Goal: Task Accomplishment & Management: Manage account settings

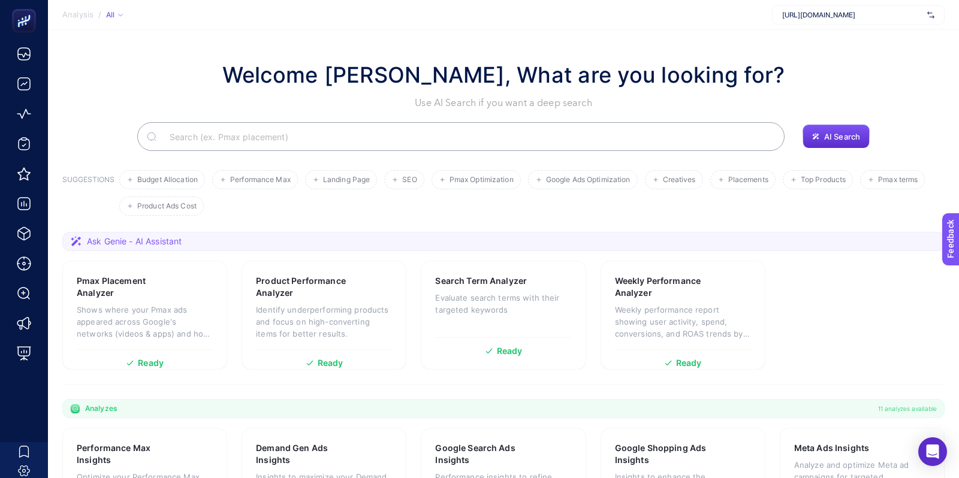
click at [844, 13] on span "https://www.ikizleryem.com/" at bounding box center [852, 15] width 140 height 10
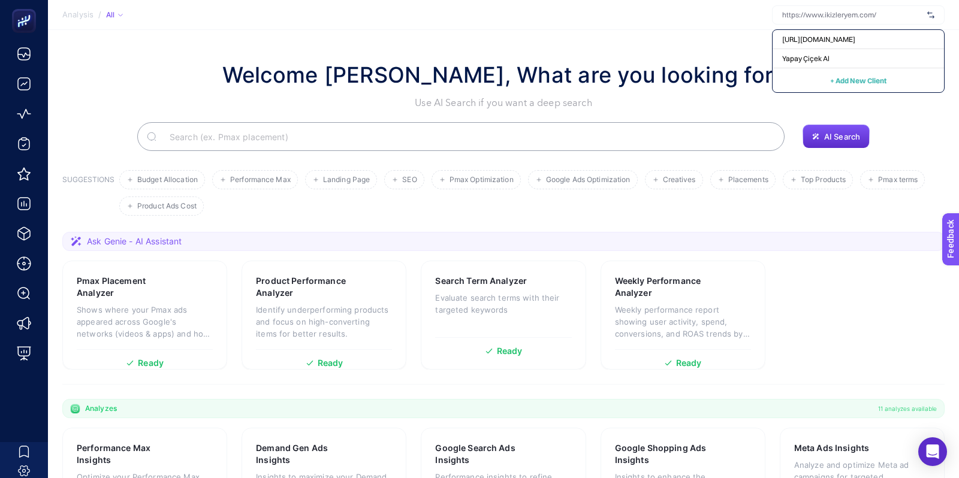
click at [841, 84] on span "+ Add New Client" at bounding box center [858, 80] width 56 height 9
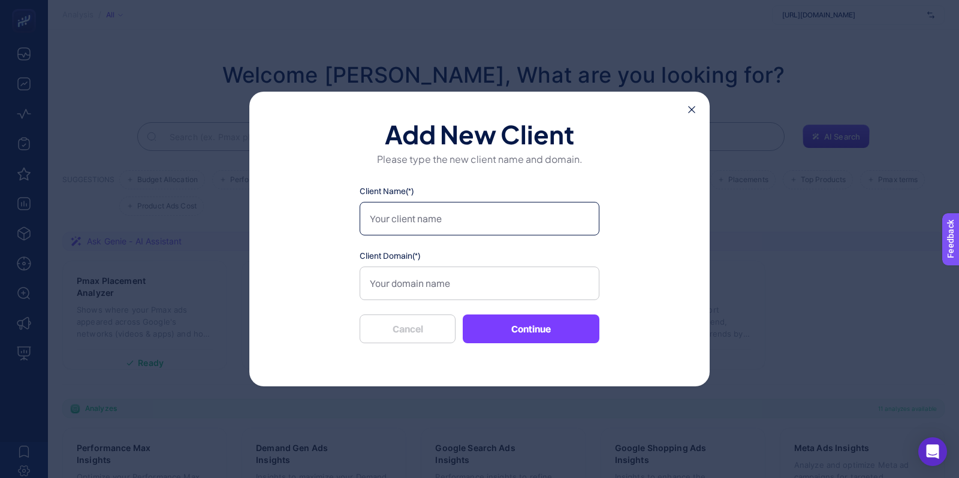
click at [556, 213] on input "Client Name(*)" at bounding box center [479, 219] width 240 height 34
click at [462, 226] on input "Client Name(*)" at bounding box center [479, 219] width 240 height 34
type input "Ayolis Zeytinyağı"
click at [457, 273] on input "Client Domain(*)" at bounding box center [479, 284] width 240 height 34
paste input "https://www.ayolis.com/"
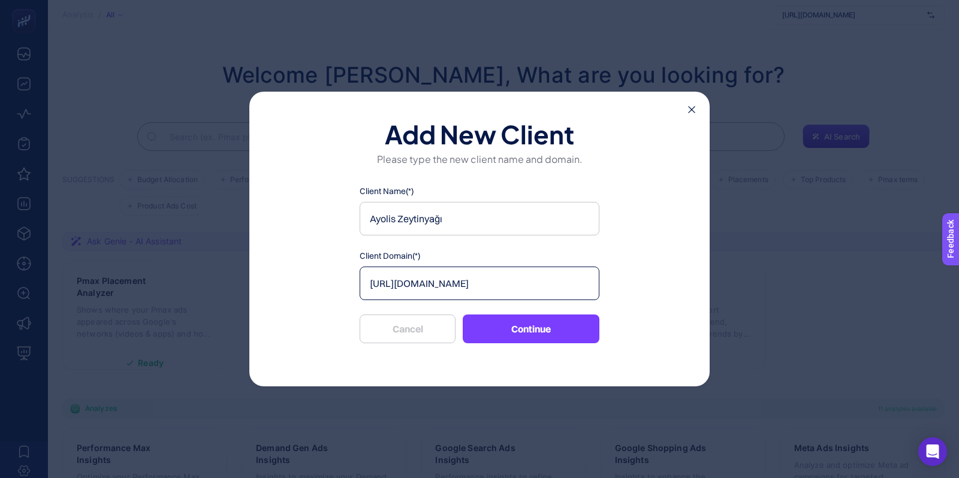
type input "https://www.ayolis.com/"
click at [510, 327] on button "Continue" at bounding box center [531, 329] width 137 height 29
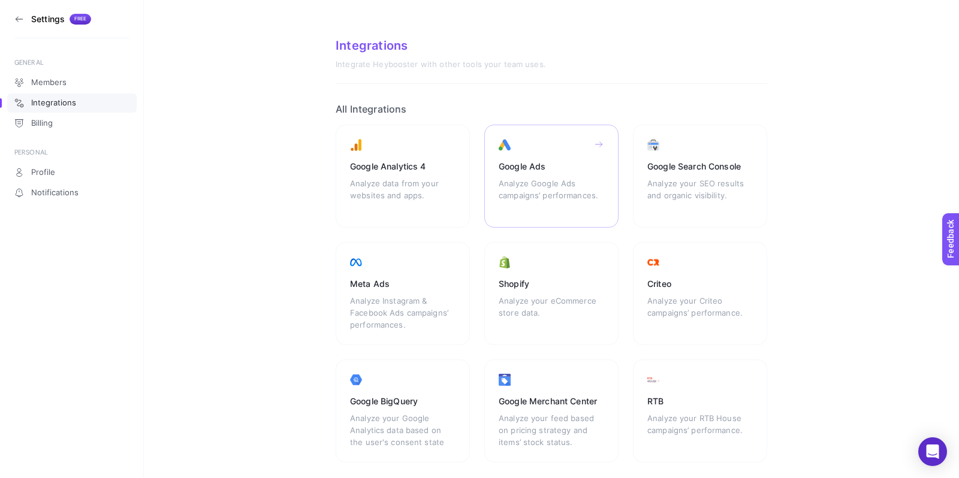
click at [517, 186] on div "Analyze Google Ads campaigns’ performances." at bounding box center [551, 195] width 105 height 36
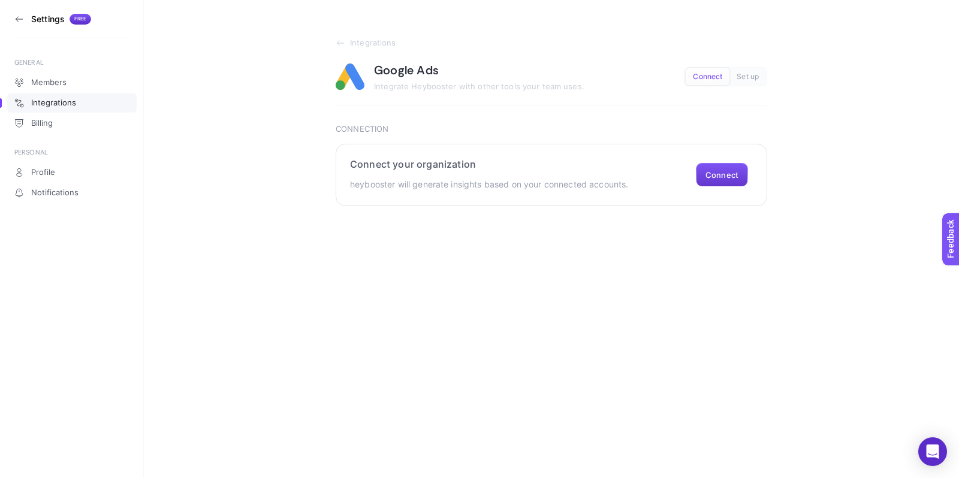
click at [725, 174] on button "Connect" at bounding box center [722, 175] width 52 height 24
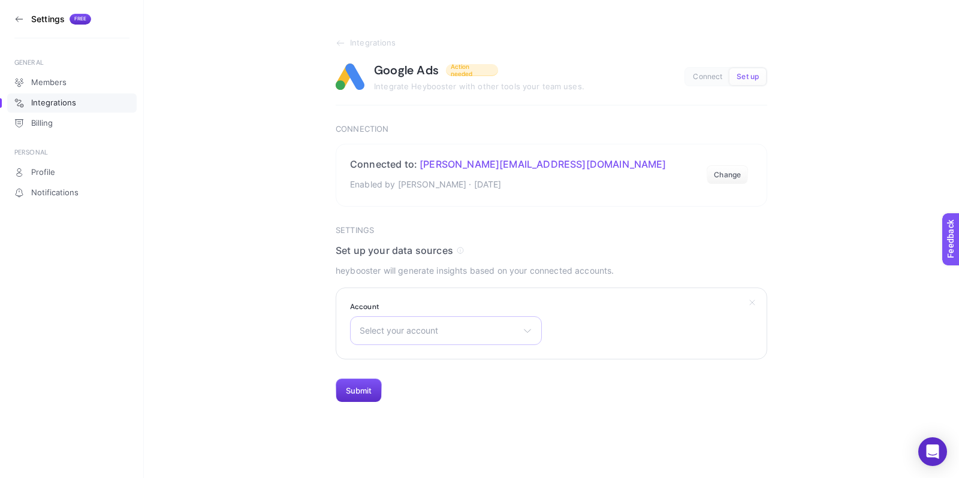
click at [487, 329] on span "Select your account" at bounding box center [438, 331] width 158 height 10
click at [458, 366] on input "text" at bounding box center [446, 360] width 191 height 24
type input "ayol"
click at [425, 386] on span "Ayolis Zeytinyağı" at bounding box center [393, 384] width 66 height 10
click at [368, 385] on button "Submit" at bounding box center [359, 391] width 46 height 24
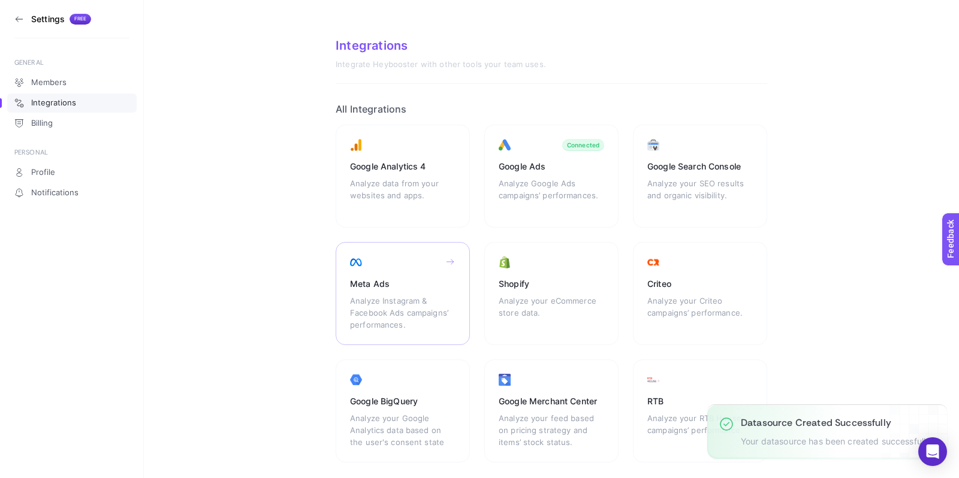
click at [427, 292] on div "Meta Ads Analyze Instagram & Facebook Ads campaigns’ performances." at bounding box center [403, 293] width 134 height 103
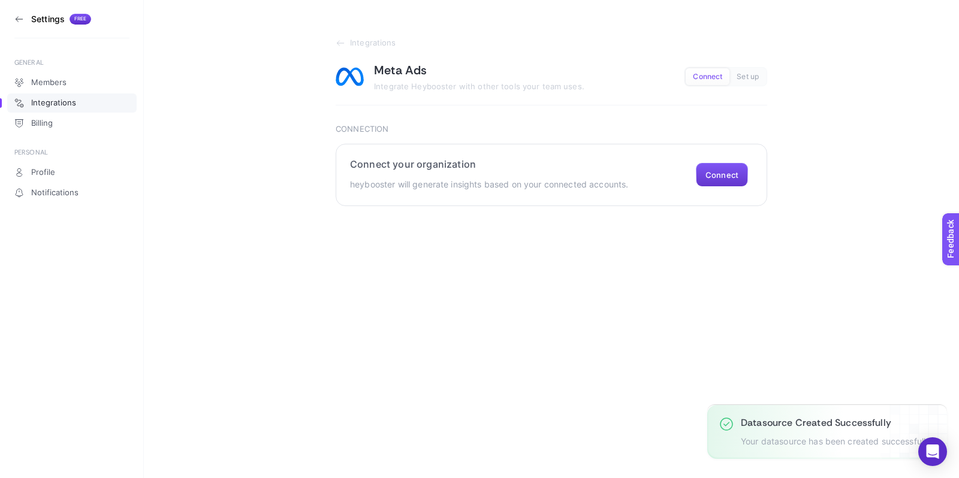
click at [718, 170] on button "Connect" at bounding box center [722, 175] width 52 height 24
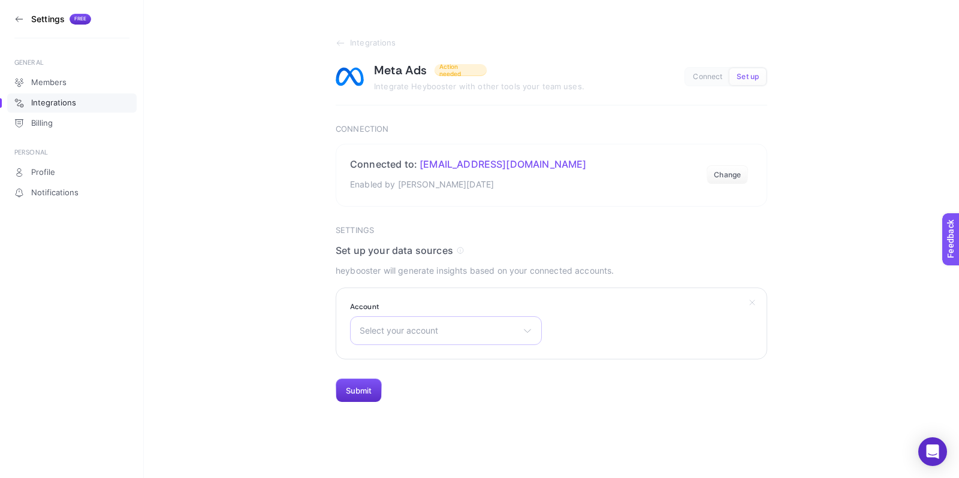
click at [457, 326] on span "Select your account" at bounding box center [438, 331] width 158 height 10
click at [450, 351] on input "text" at bounding box center [446, 360] width 191 height 24
type input "ayol"
click at [421, 388] on li "Ayolis Olive Oil" at bounding box center [446, 383] width 186 height 19
click at [364, 398] on button "Submit" at bounding box center [359, 391] width 46 height 24
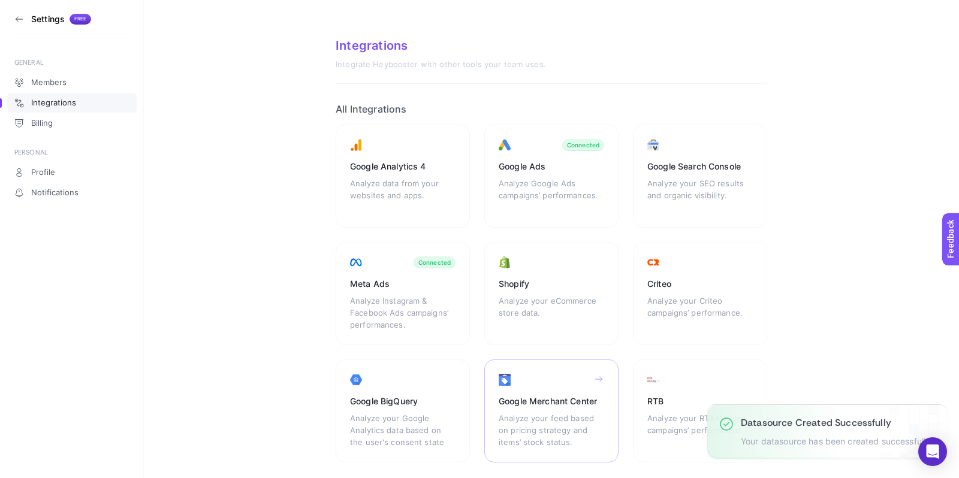
click at [557, 396] on div "Google Merchant Center" at bounding box center [551, 401] width 105 height 12
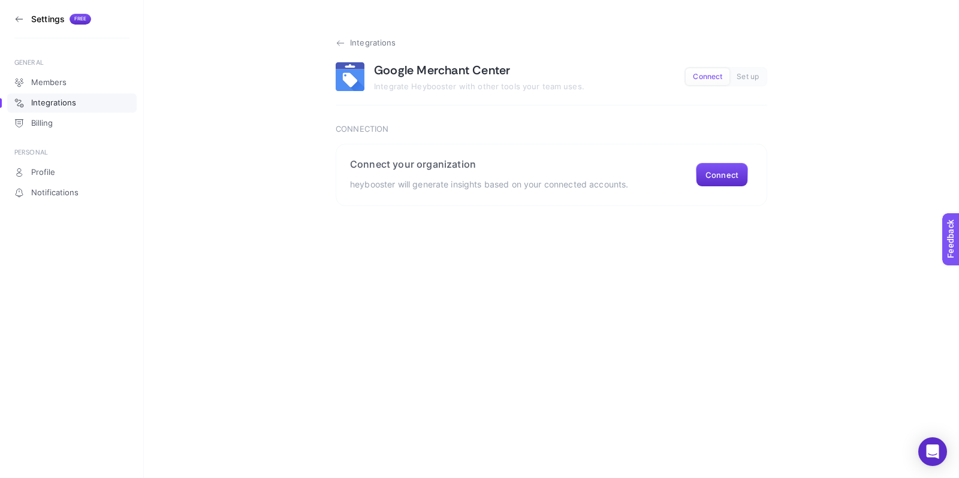
click at [351, 46] on span "Integrations" at bounding box center [373, 43] width 46 height 10
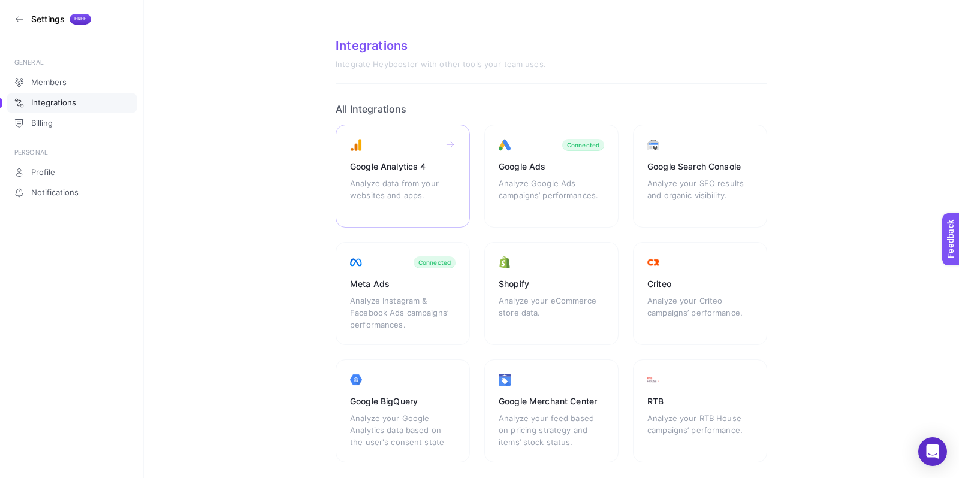
click at [414, 184] on div "Analyze data from your websites and apps." at bounding box center [402, 195] width 105 height 36
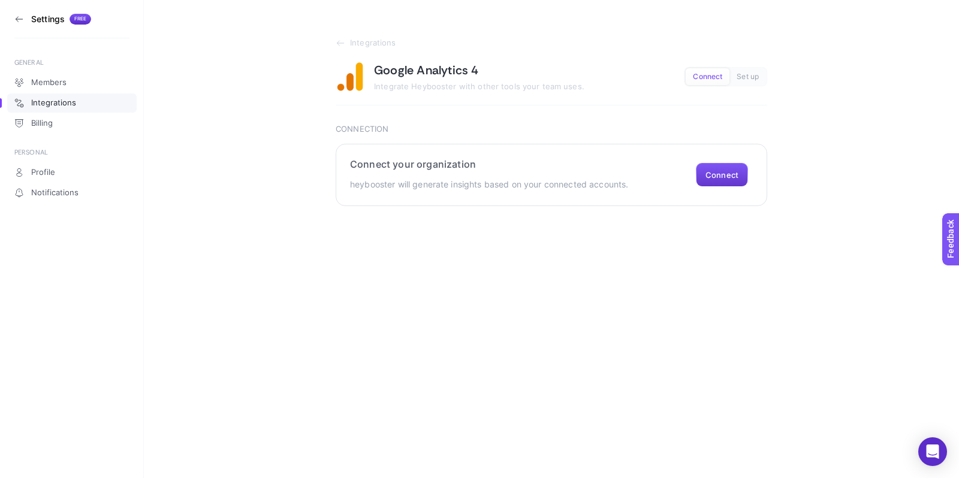
click at [721, 185] on button "Connect" at bounding box center [722, 175] width 52 height 24
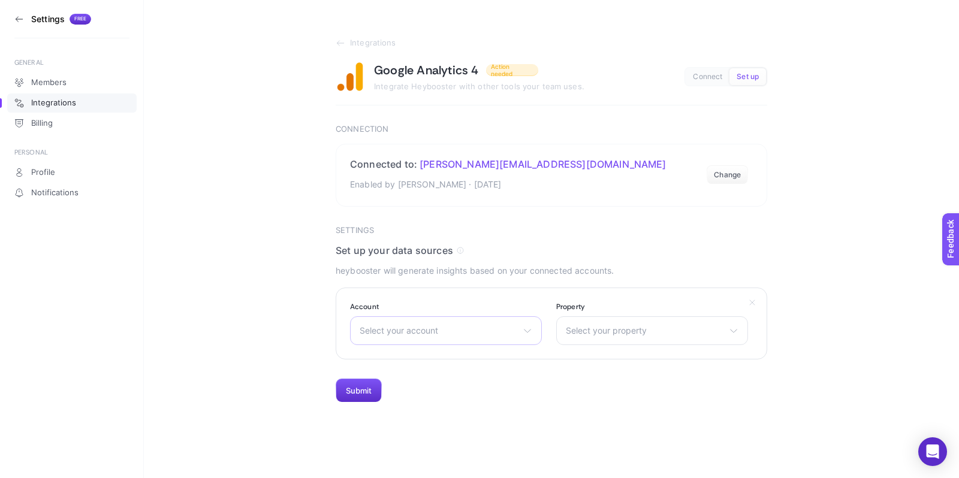
click at [537, 341] on div "Select your account Çiçek Bankası Kumtel Google Ads Hesabı Addis Ababa Coffee A…" at bounding box center [446, 330] width 192 height 29
click at [496, 359] on input "text" at bounding box center [446, 360] width 191 height 24
type input "a"
type input "y"
click at [363, 40] on span "Integrations" at bounding box center [373, 43] width 46 height 10
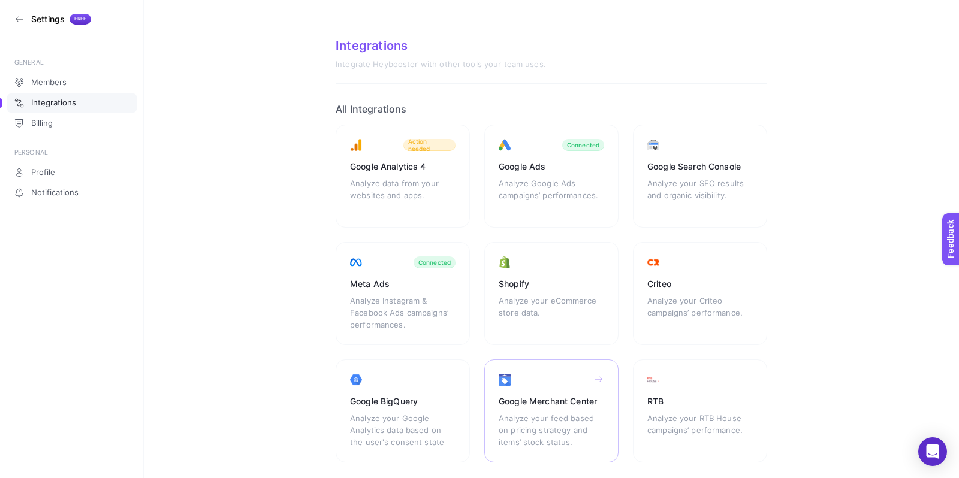
click at [506, 416] on div "Analyze your feed based on pricing strategy and items’ stock status." at bounding box center [551, 430] width 105 height 36
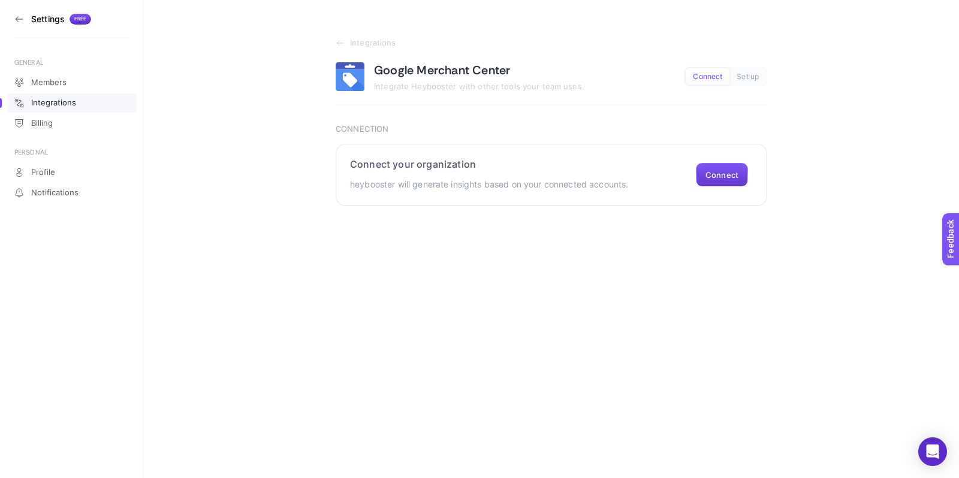
click at [730, 168] on button "Connect" at bounding box center [722, 175] width 52 height 24
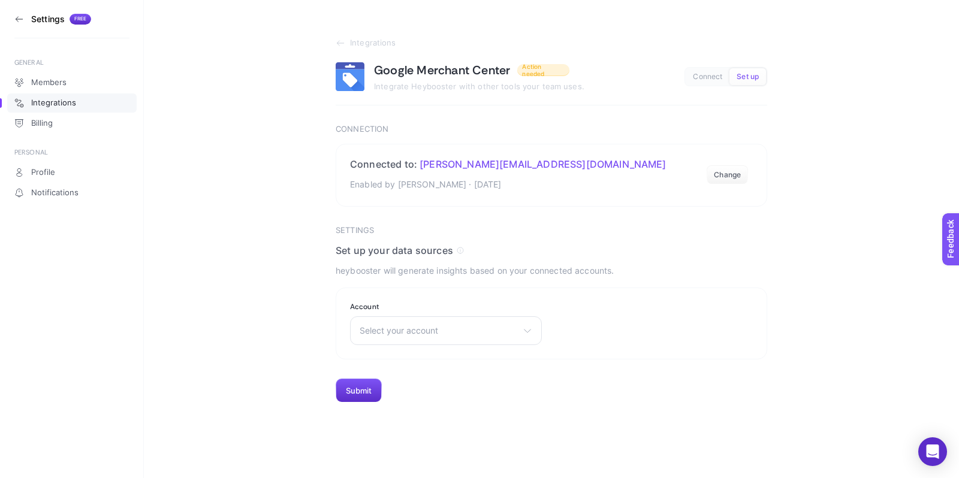
click at [454, 337] on div "Select your account Kumtel Yapay Çiçek Al Ocean Kozmetik [DOMAIN_NAME] Arinda L…" at bounding box center [446, 330] width 192 height 29
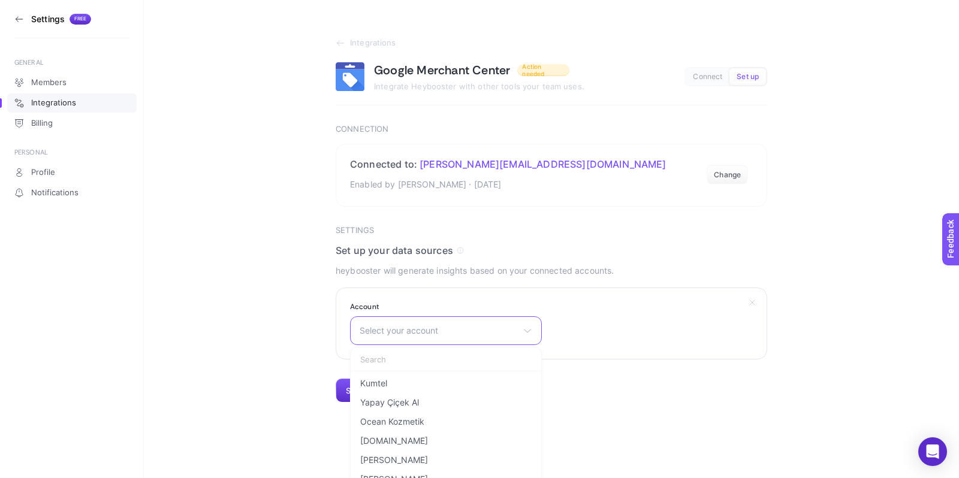
click at [449, 362] on input "text" at bounding box center [446, 360] width 191 height 24
click at [415, 446] on li "[DOMAIN_NAME]" at bounding box center [446, 440] width 186 height 19
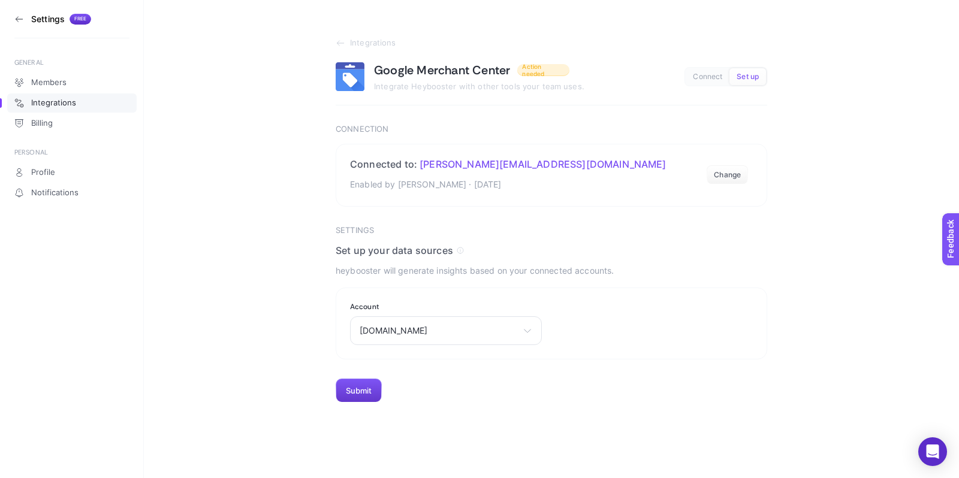
click at [357, 394] on button "Submit" at bounding box center [359, 391] width 46 height 24
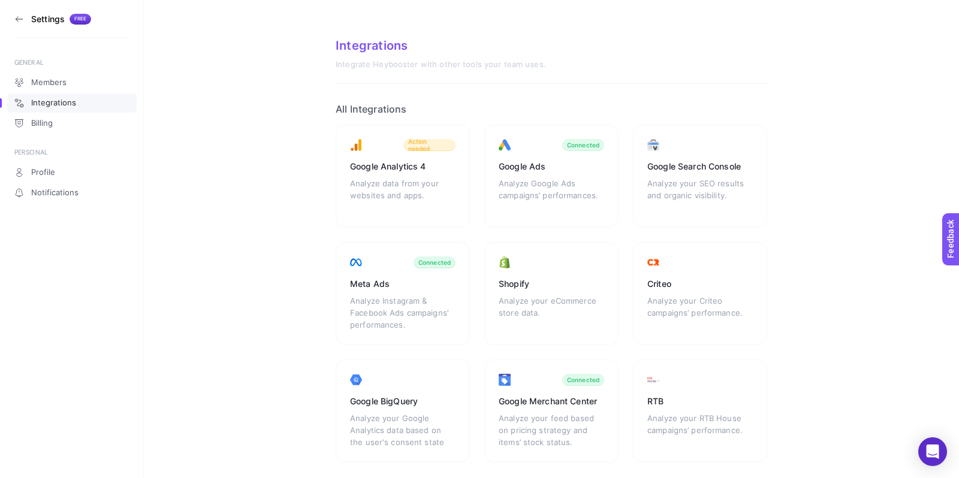
click at [20, 20] on icon at bounding box center [19, 19] width 10 height 10
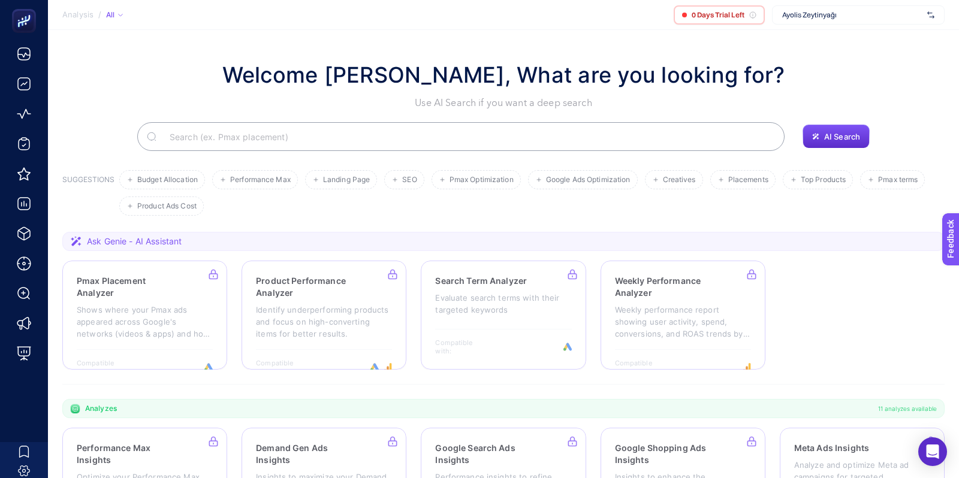
click at [821, 13] on span "Ayolis Zeytinyağı" at bounding box center [852, 15] width 140 height 10
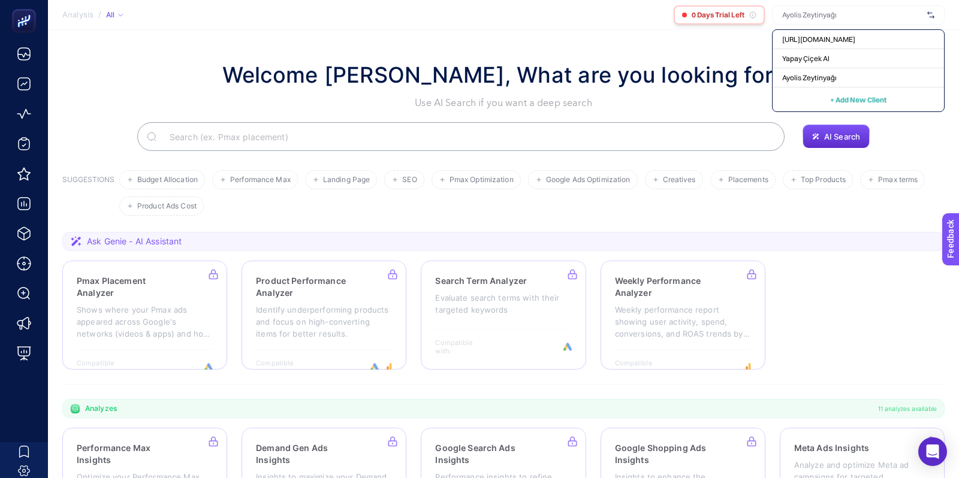
click at [752, 16] on icon at bounding box center [752, 14] width 7 height 7
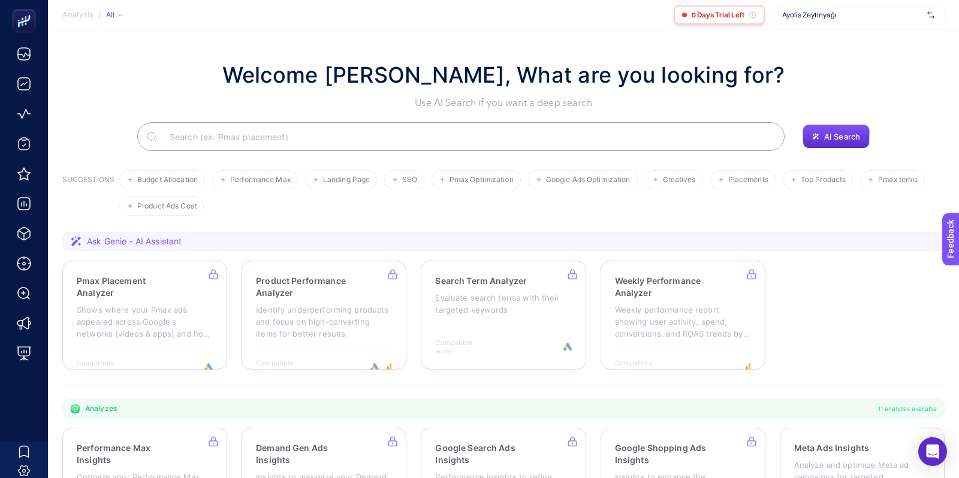
click at [741, 16] on span "0 Days Trial Left" at bounding box center [717, 15] width 53 height 10
click at [855, 12] on span "Ayolis Zeytinyağı" at bounding box center [852, 15] width 140 height 10
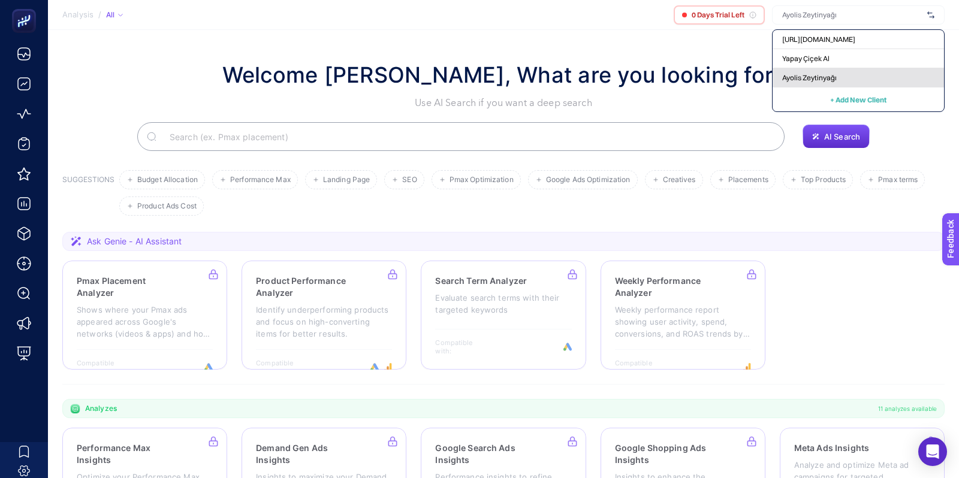
click at [842, 71] on div "Ayolis Zeytinyağı" at bounding box center [857, 77] width 171 height 19
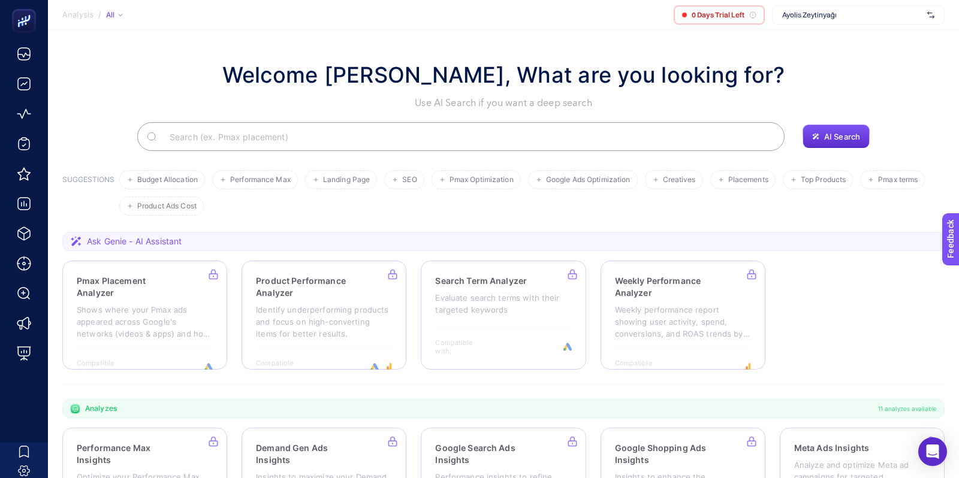
click at [824, 12] on span "Ayolis Zeytinyağı" at bounding box center [852, 15] width 140 height 10
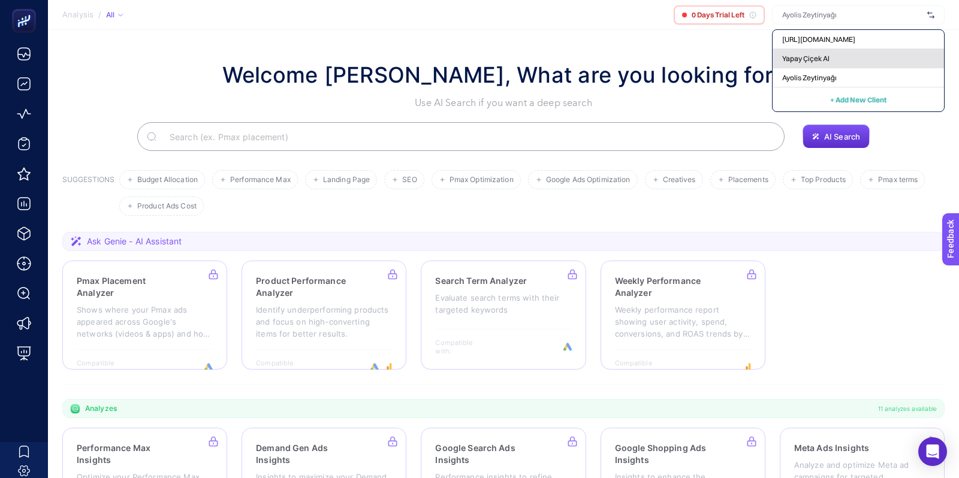
click at [832, 58] on div "Yapay Çiçek Al" at bounding box center [857, 58] width 171 height 19
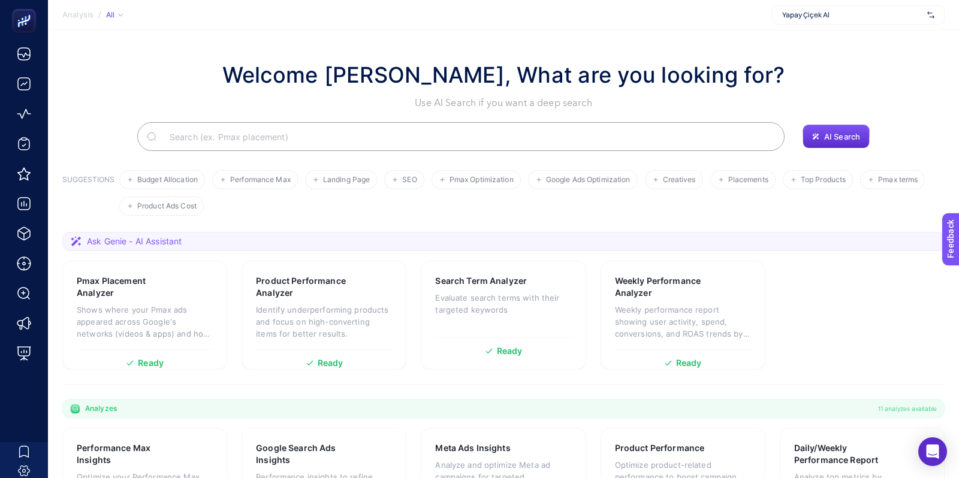
click at [844, 17] on span "Yapay Çiçek Al" at bounding box center [852, 15] width 140 height 10
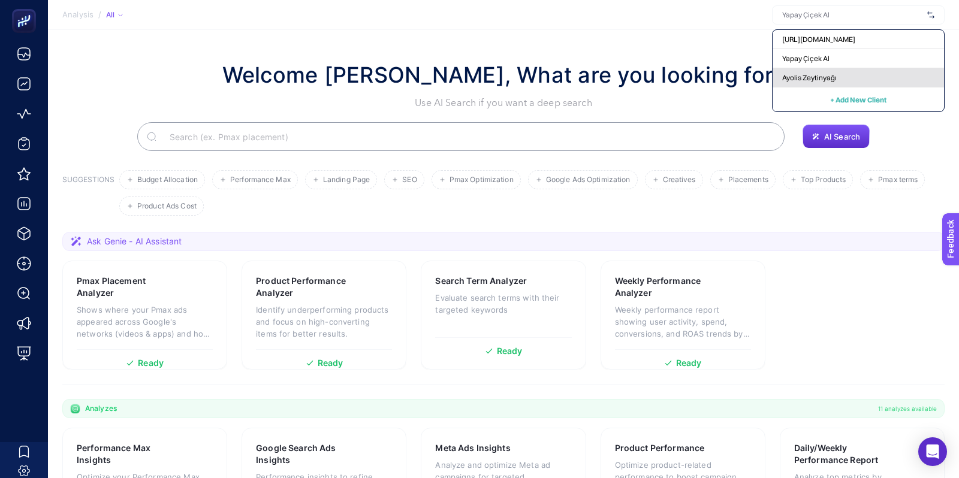
click at [797, 84] on div "Ayolis Zeytinyağı" at bounding box center [857, 77] width 171 height 19
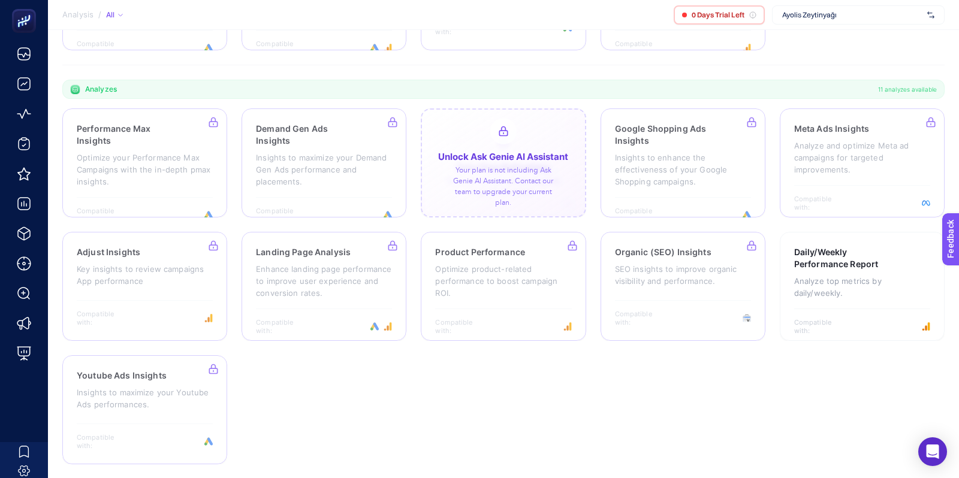
scroll to position [319, 0]
